Goal: Check status: Check status

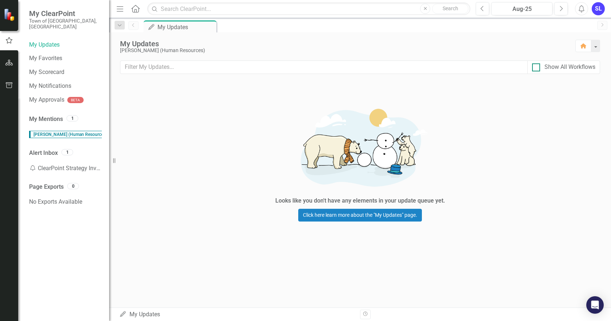
click at [535, 68] on input "Show All Workflows" at bounding box center [534, 65] width 5 height 5
checkbox input "true"
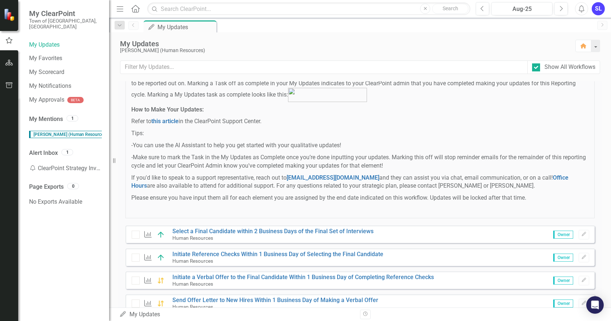
scroll to position [291, 0]
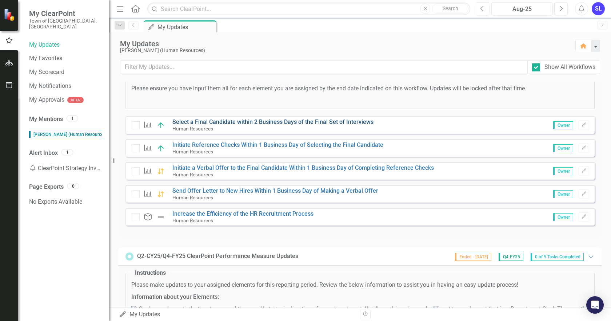
click at [276, 125] on link "Select a Final Candidate within 2 Business Days of the Final Set of Interviews" at bounding box center [272, 121] width 201 height 7
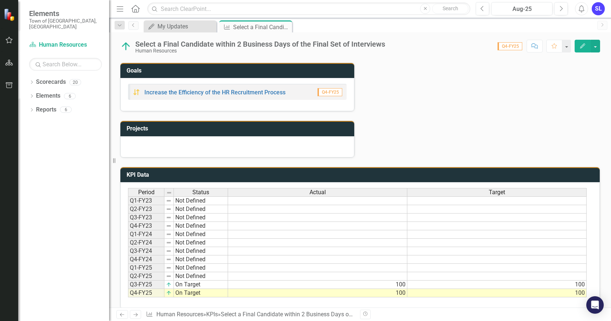
scroll to position [244, 0]
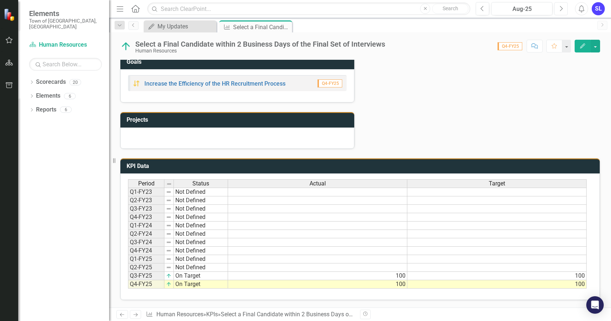
click at [562, 12] on button "Next" at bounding box center [561, 8] width 13 height 13
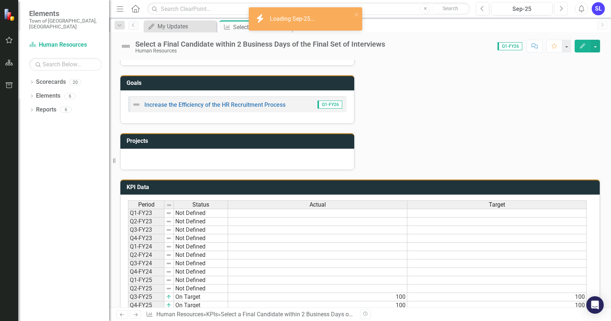
scroll to position [244, 0]
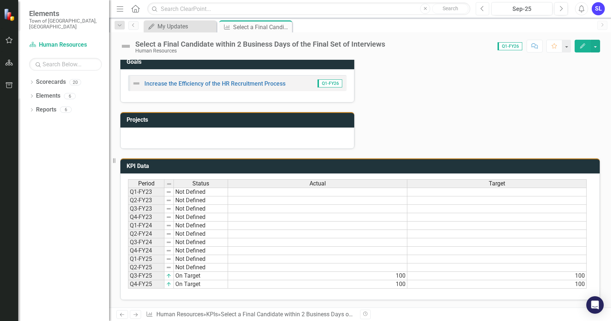
click at [481, 10] on icon "Previous" at bounding box center [483, 8] width 4 height 7
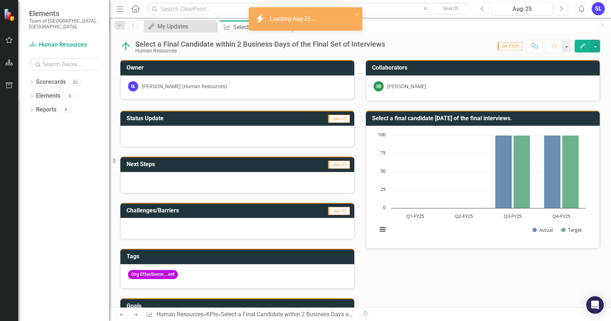
click at [481, 10] on icon "Previous" at bounding box center [483, 8] width 4 height 7
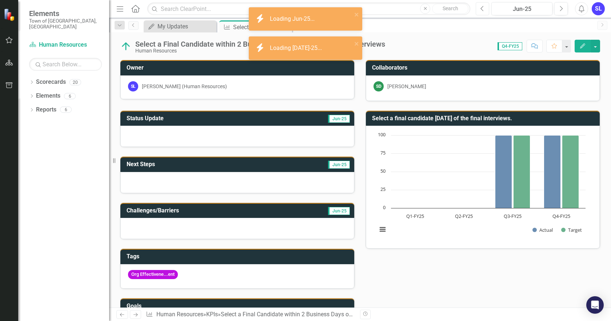
click at [481, 10] on icon "Previous" at bounding box center [483, 8] width 4 height 7
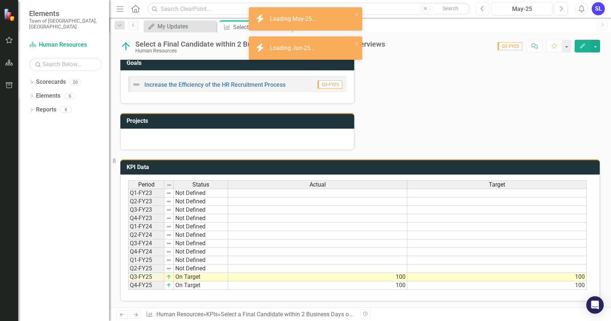
scroll to position [244, 0]
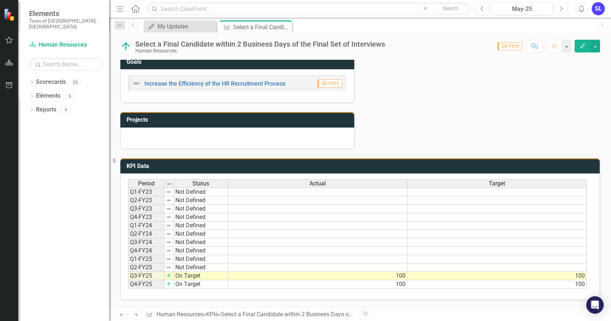
click at [561, 10] on icon "button" at bounding box center [561, 8] width 3 height 5
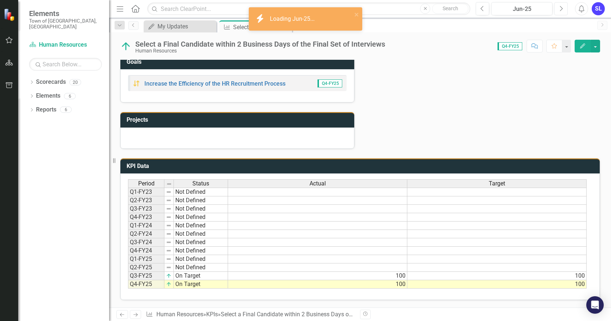
scroll to position [244, 0]
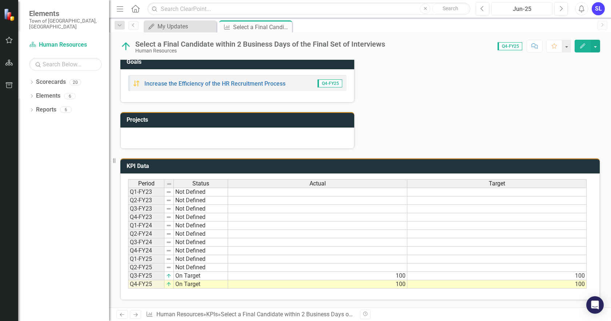
click at [523, 12] on div "Jun-25" at bounding box center [522, 9] width 56 height 9
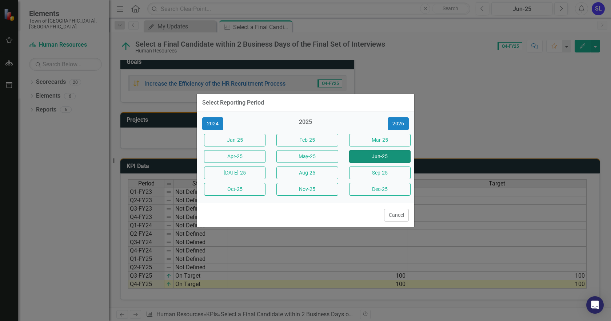
click at [373, 154] on button "Jun-25" at bounding box center [379, 156] width 61 height 13
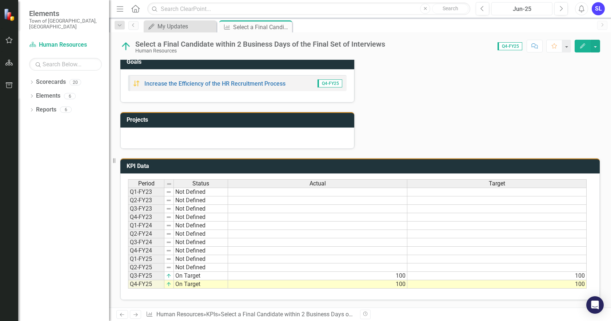
click at [518, 7] on div "Jun-25" at bounding box center [522, 9] width 56 height 9
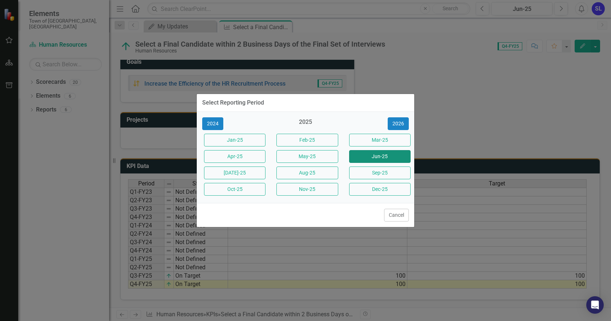
click at [363, 157] on button "Jun-25" at bounding box center [379, 156] width 61 height 13
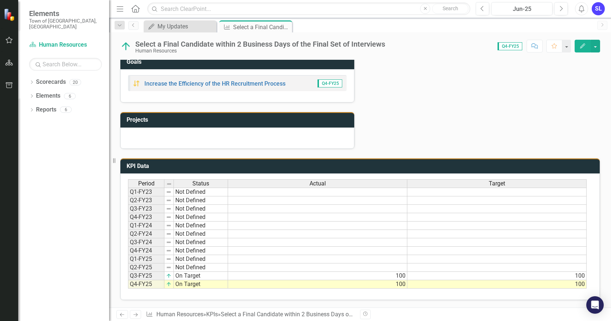
click at [580, 10] on icon "Alerts" at bounding box center [582, 8] width 8 height 7
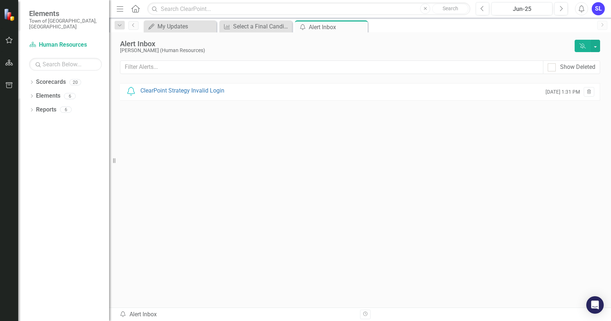
click at [600, 12] on div "SL" at bounding box center [598, 8] width 13 height 13
click at [439, 43] on div "Alert Inbox" at bounding box center [345, 44] width 451 height 8
click at [480, 9] on button "Previous" at bounding box center [482, 8] width 13 height 13
click at [481, 9] on icon "Previous" at bounding box center [483, 8] width 4 height 7
click at [480, 9] on button "Previous" at bounding box center [482, 8] width 13 height 13
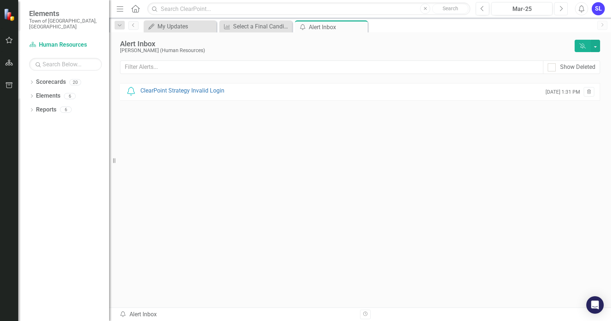
click at [561, 5] on icon "Next" at bounding box center [561, 8] width 4 height 7
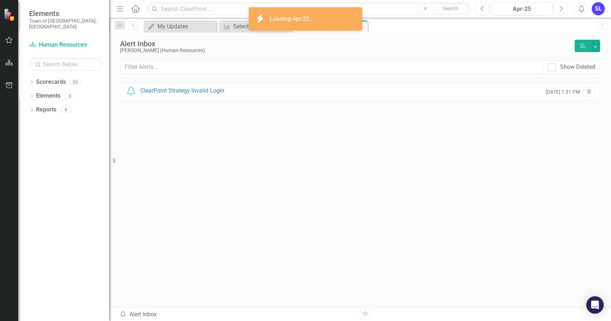
click at [561, 5] on icon "Next" at bounding box center [561, 8] width 4 height 7
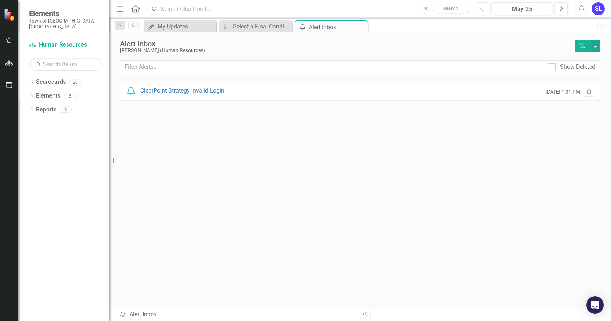
click at [312, 8] on input "text" at bounding box center [308, 9] width 323 height 13
click at [562, 8] on icon "Next" at bounding box center [561, 8] width 4 height 7
